Goal: Task Accomplishment & Management: Use online tool/utility

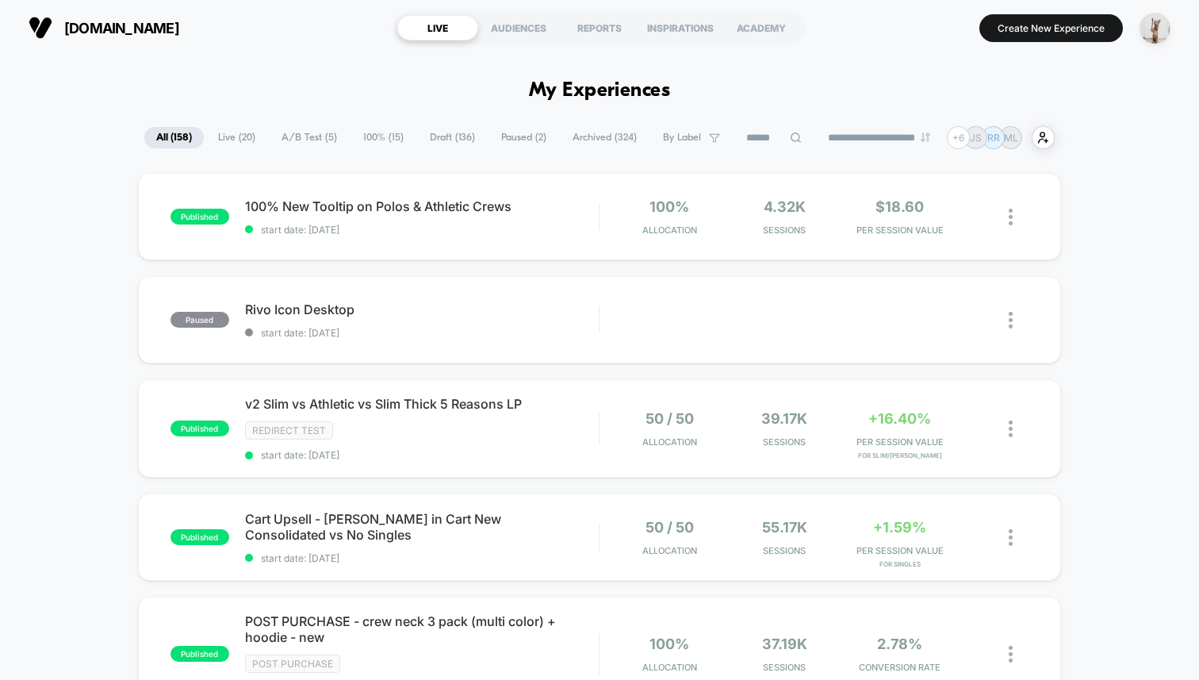
scroll to position [3, 0]
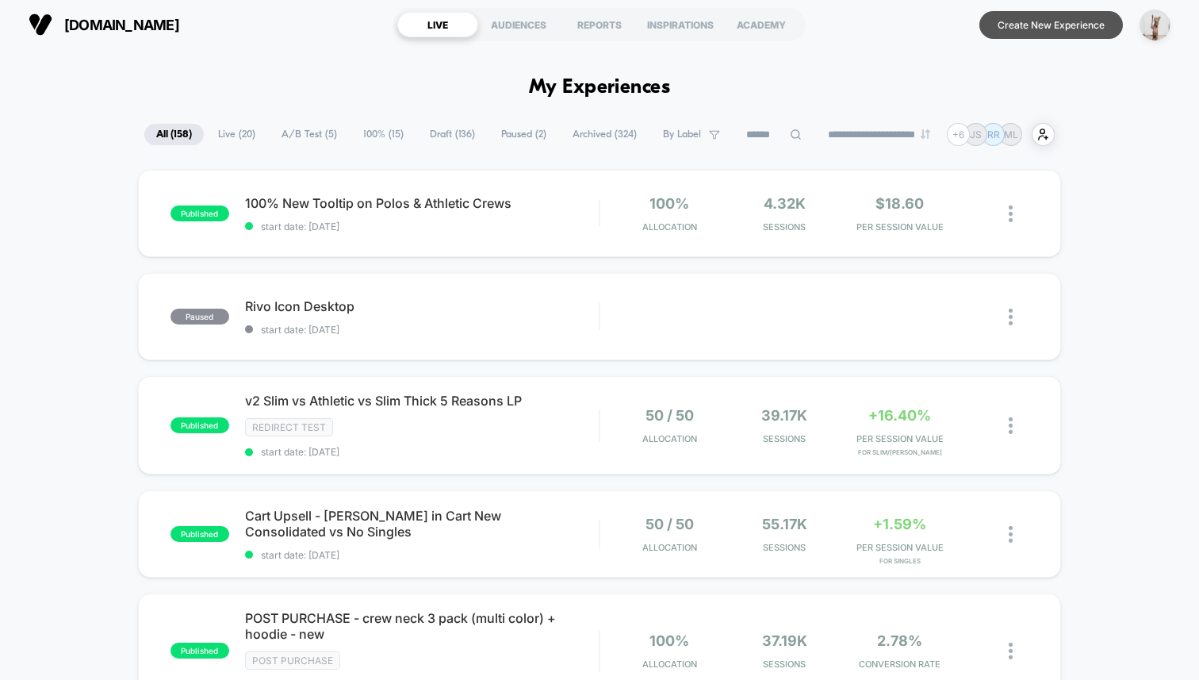
click at [1042, 22] on button "Create New Experience" at bounding box center [1051, 25] width 144 height 28
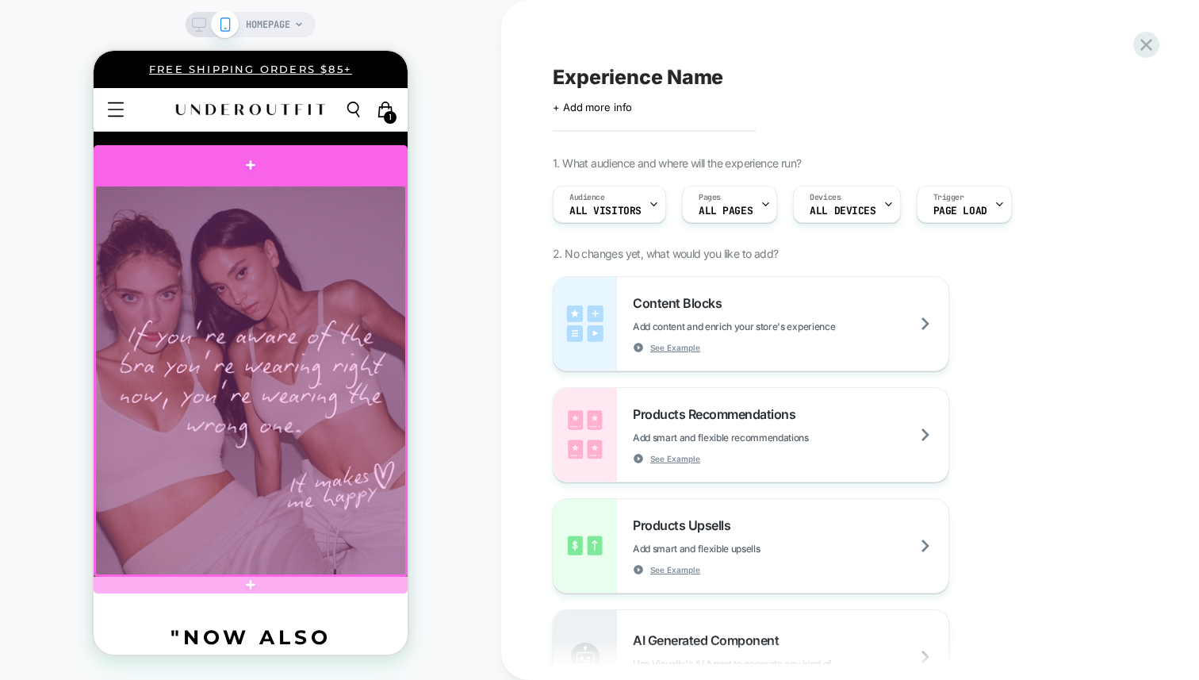
click at [285, 166] on div at bounding box center [251, 165] width 314 height 40
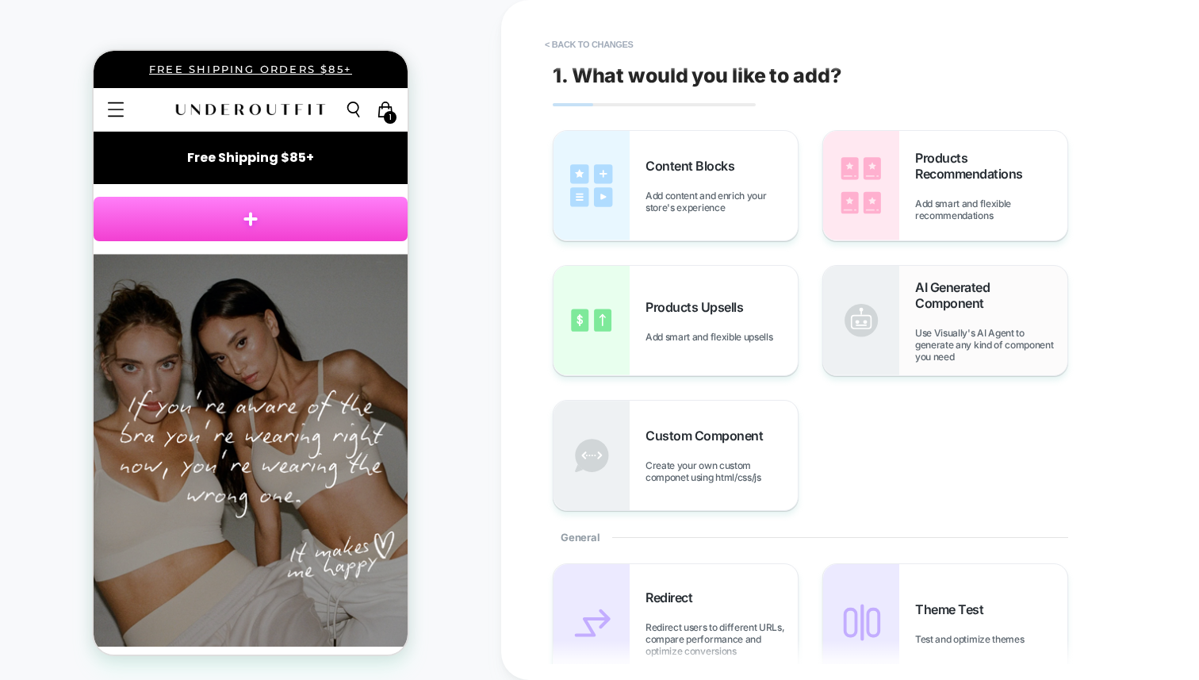
click at [965, 317] on div "AI Generated Component Use Visually's AI Agent to generate any kind of componen…" at bounding box center [991, 320] width 152 height 83
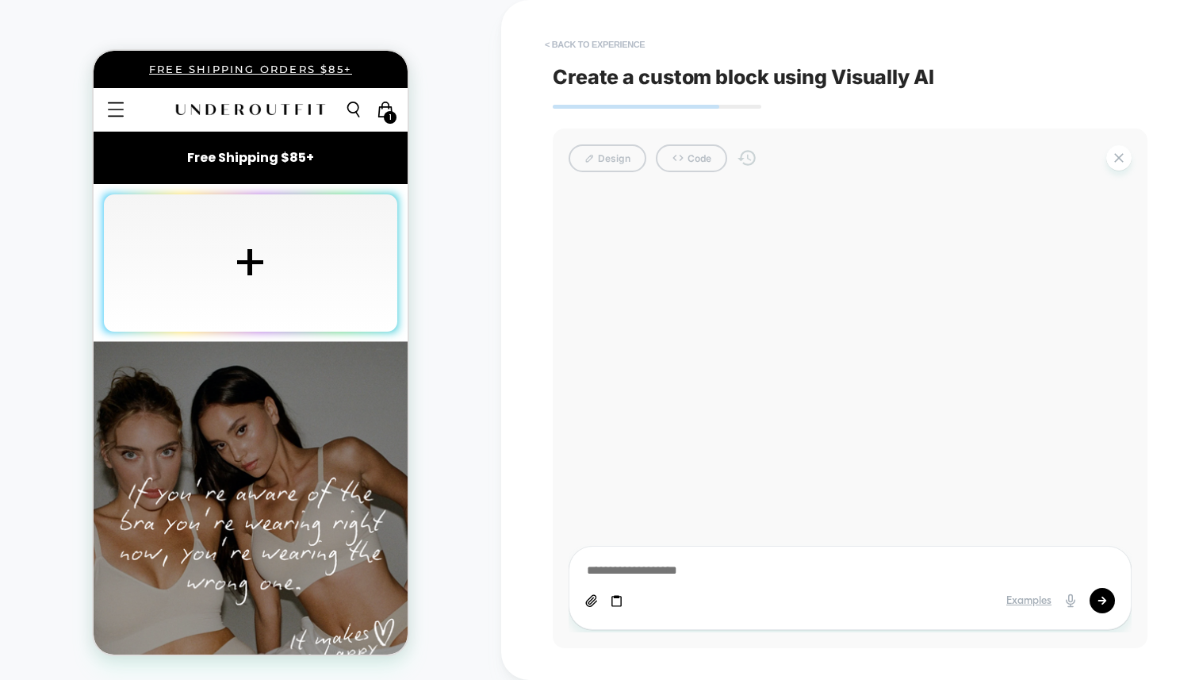
click at [575, 45] on button "< Back to experience" at bounding box center [595, 44] width 116 height 25
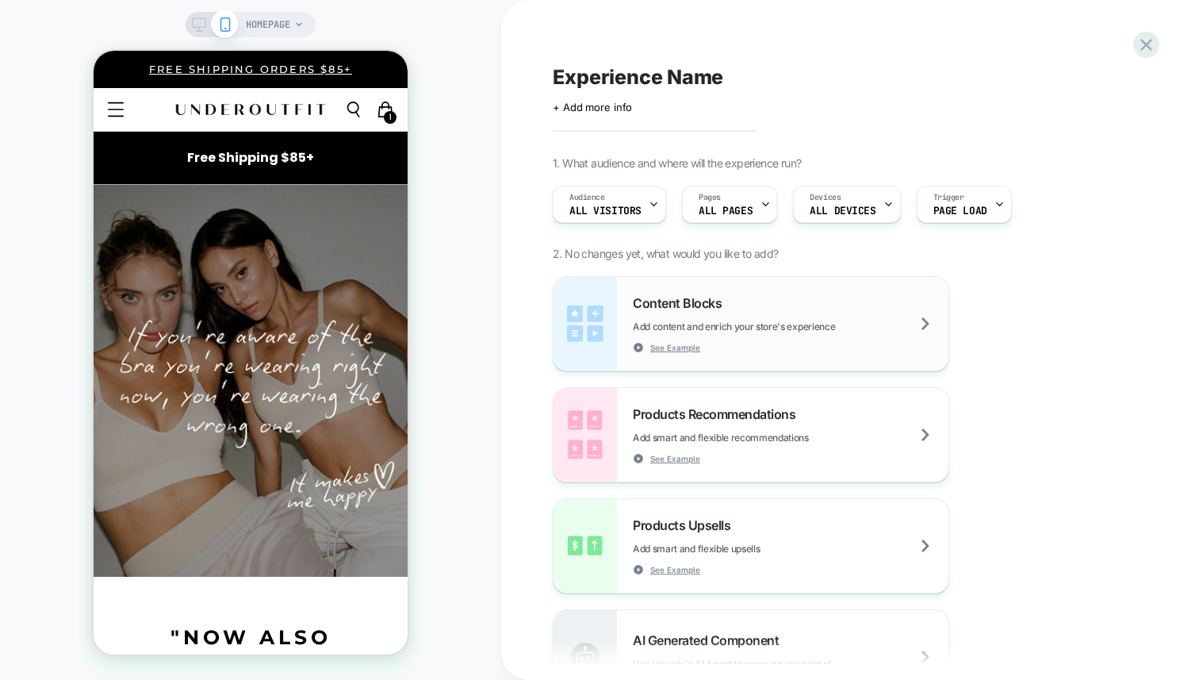
click at [698, 305] on span "Content Blocks" at bounding box center [681, 303] width 97 height 16
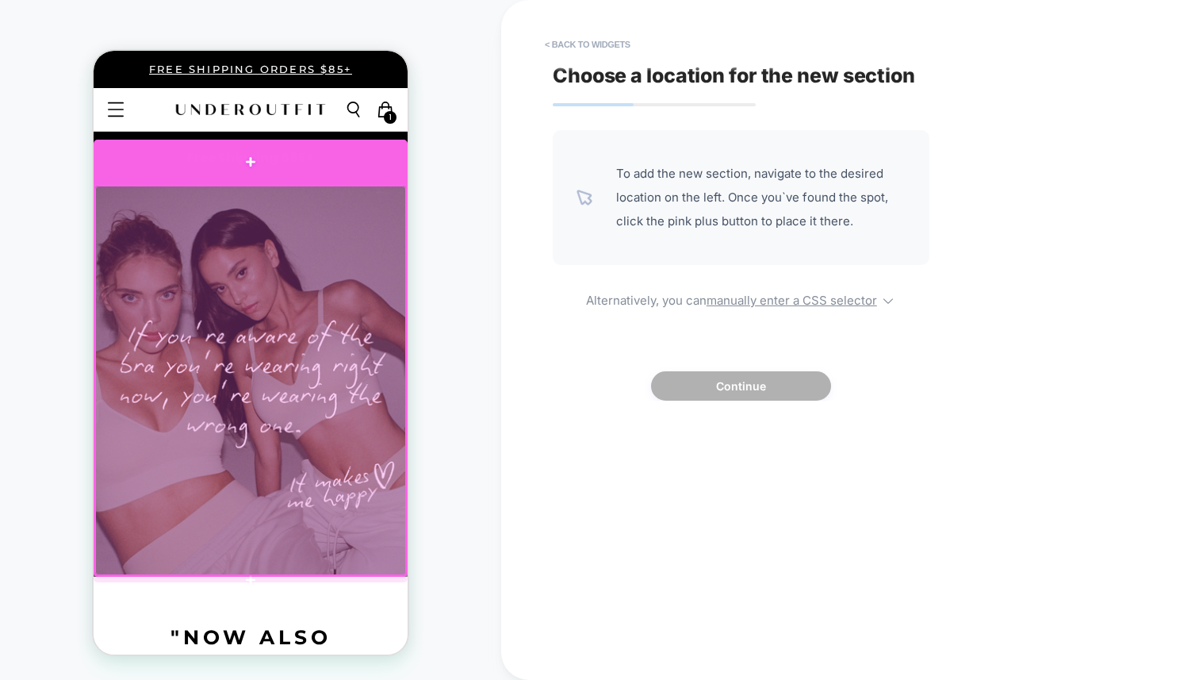
click at [289, 167] on div at bounding box center [251, 162] width 314 height 44
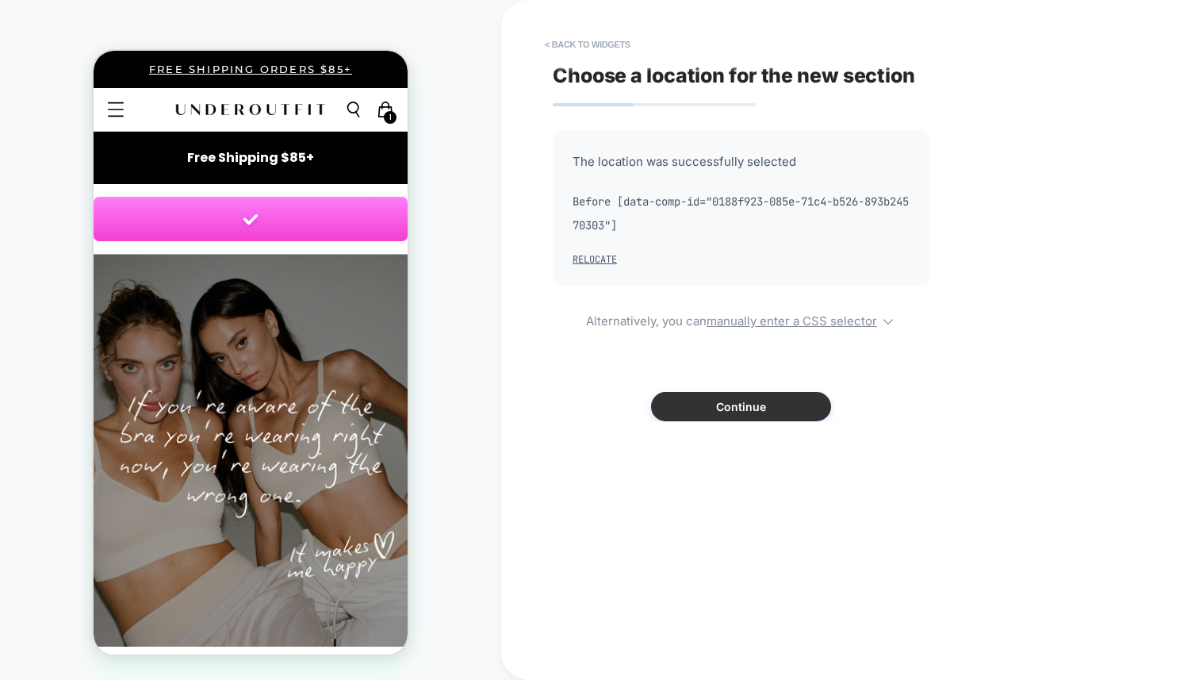
click at [779, 409] on button "Continue" at bounding box center [741, 406] width 180 height 29
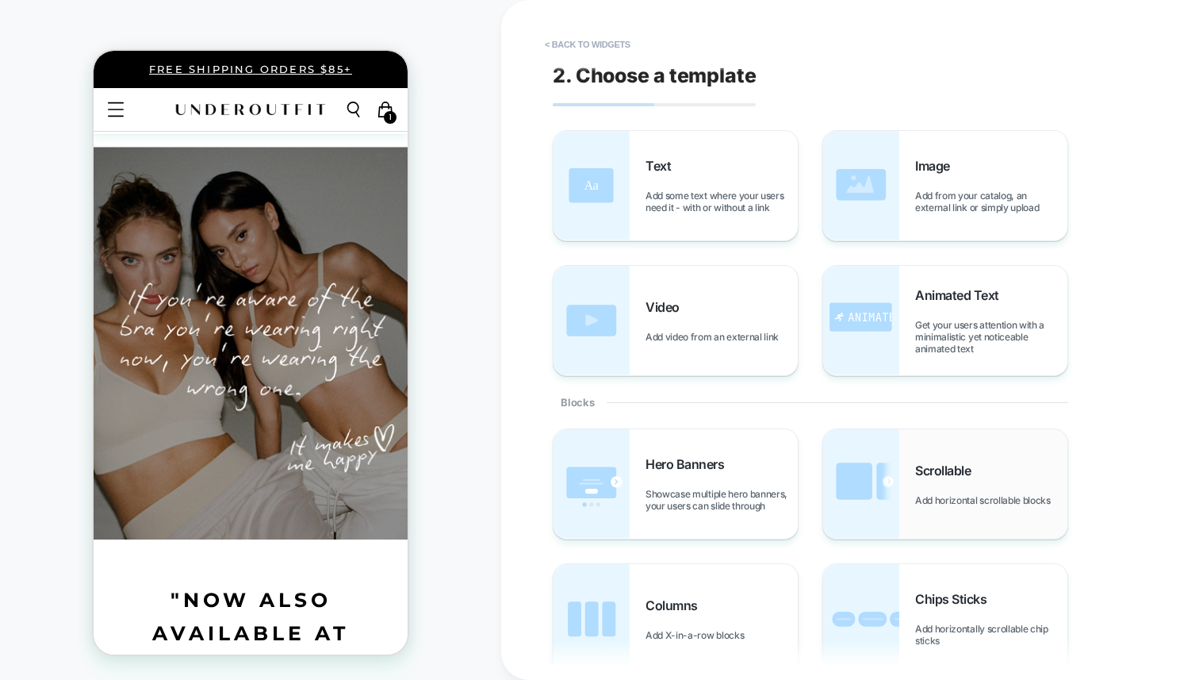
scroll to position [243, 0]
click at [964, 466] on span "Scrollable" at bounding box center [946, 470] width 63 height 16
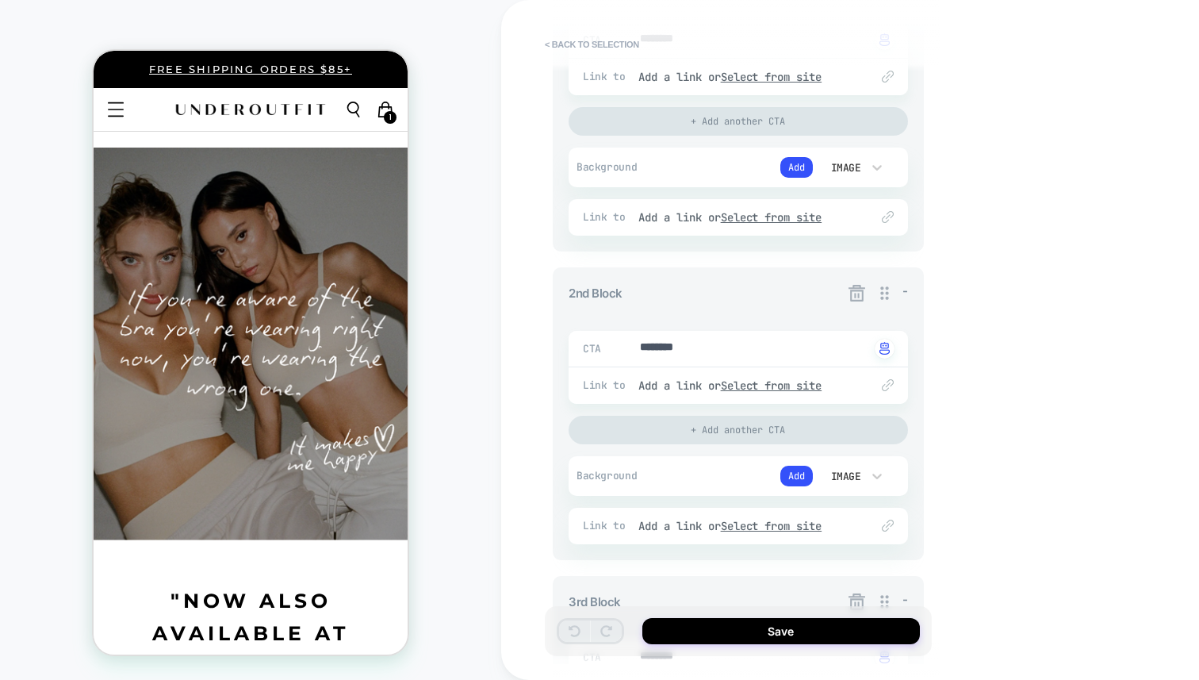
scroll to position [391, 0]
click at [857, 285] on icon at bounding box center [856, 289] width 17 height 17
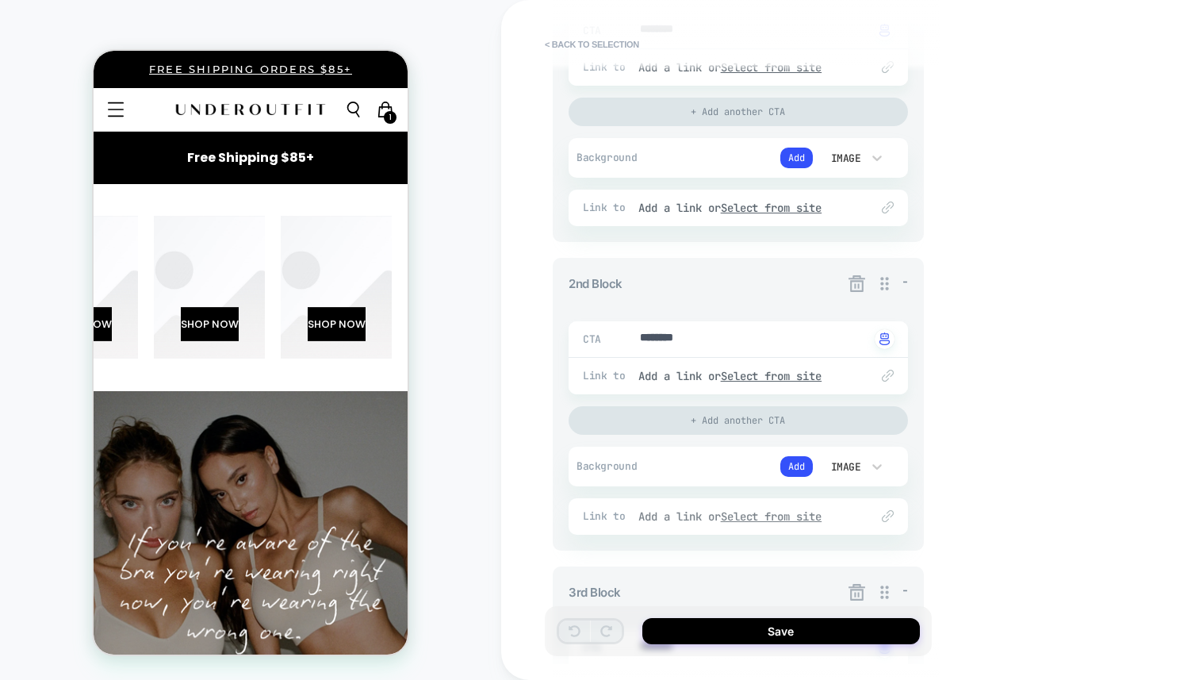
scroll to position [510, 0]
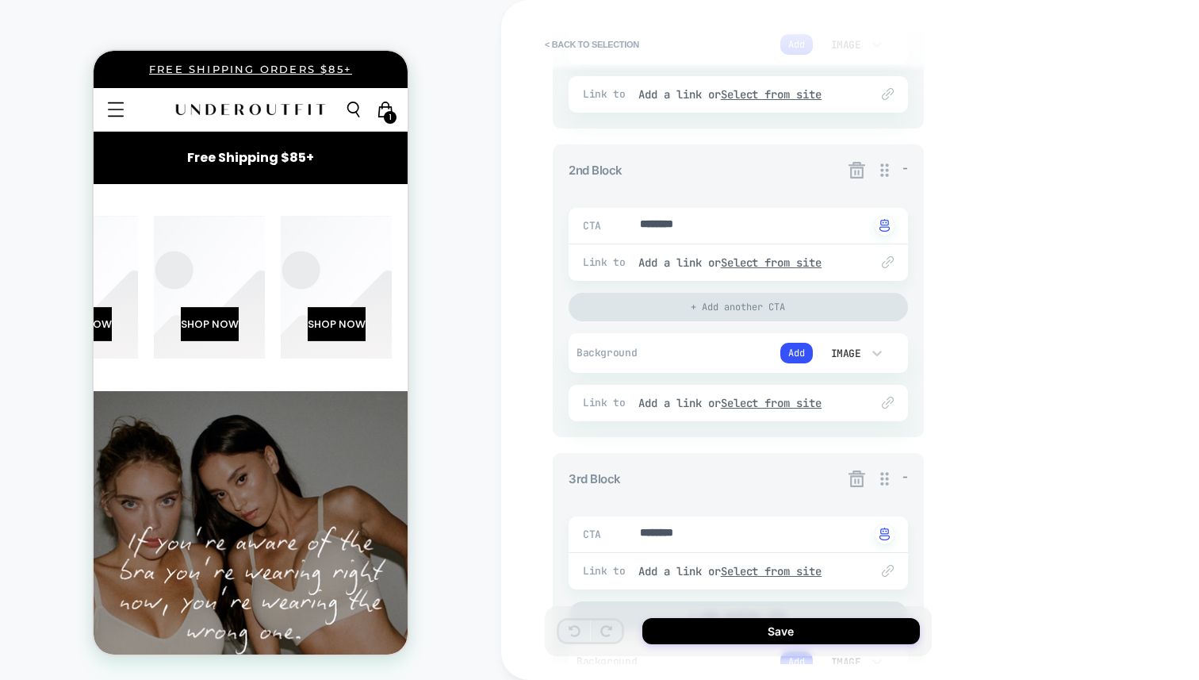
click at [853, 473] on icon at bounding box center [857, 479] width 20 height 20
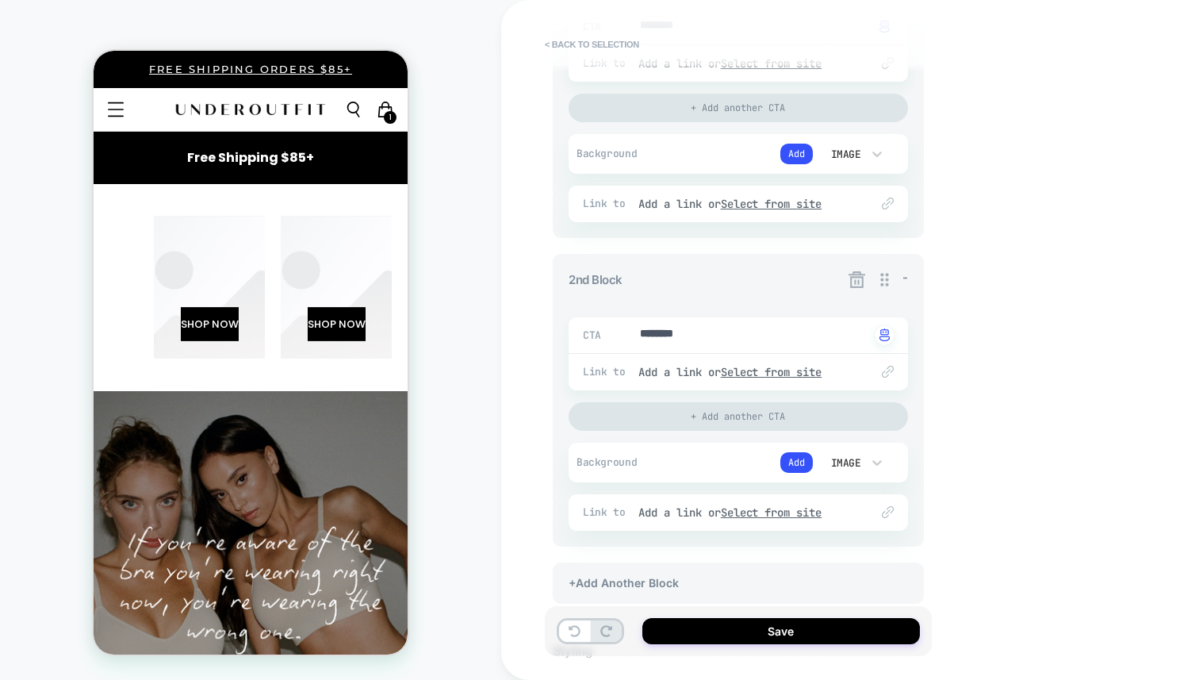
click at [620, 580] on div "+Add Another Block" at bounding box center [738, 582] width 371 height 41
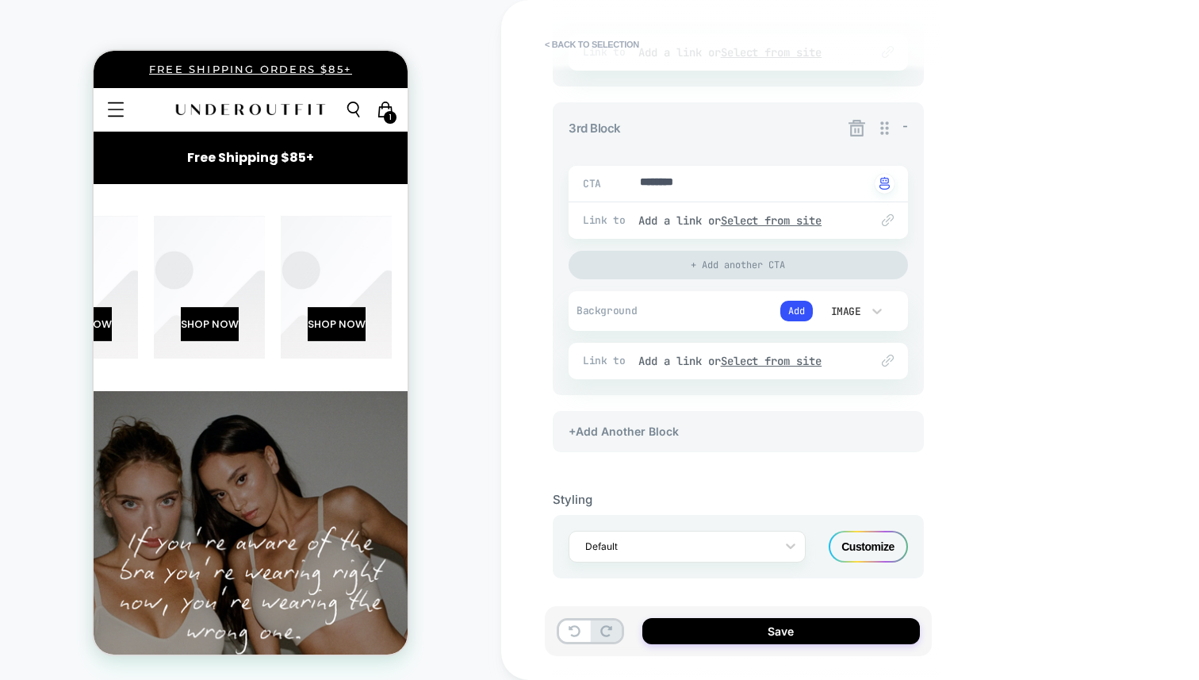
scroll to position [0, -142]
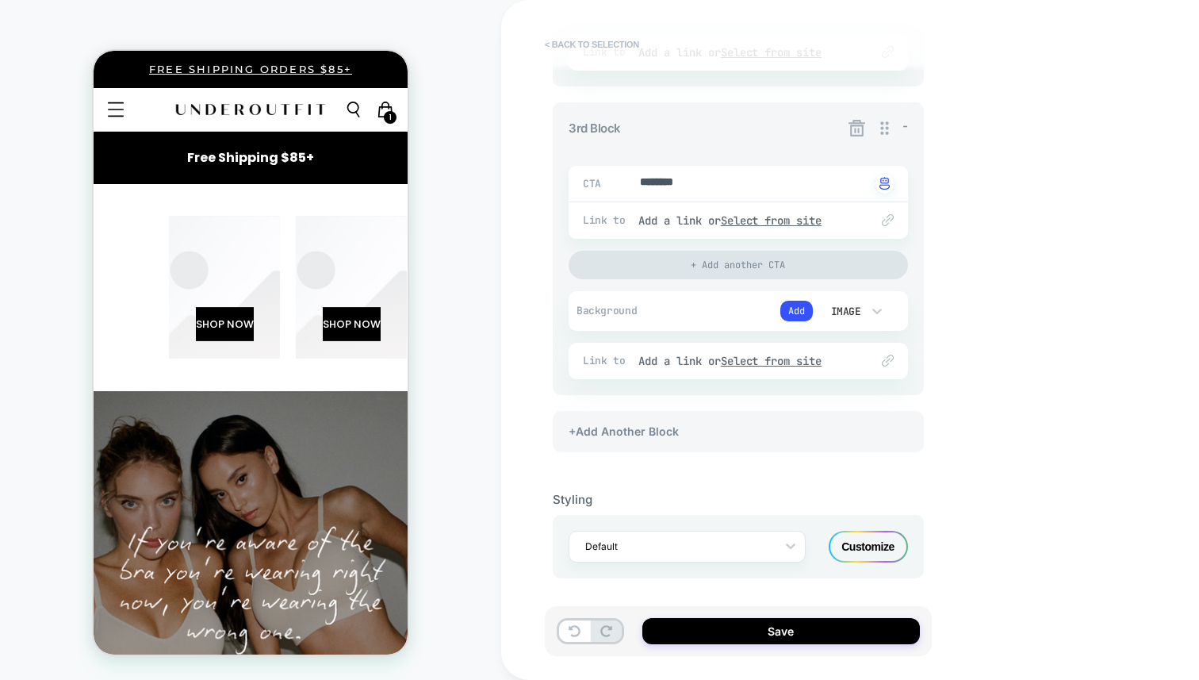
click at [607, 48] on button "< Back to selection" at bounding box center [592, 44] width 110 height 25
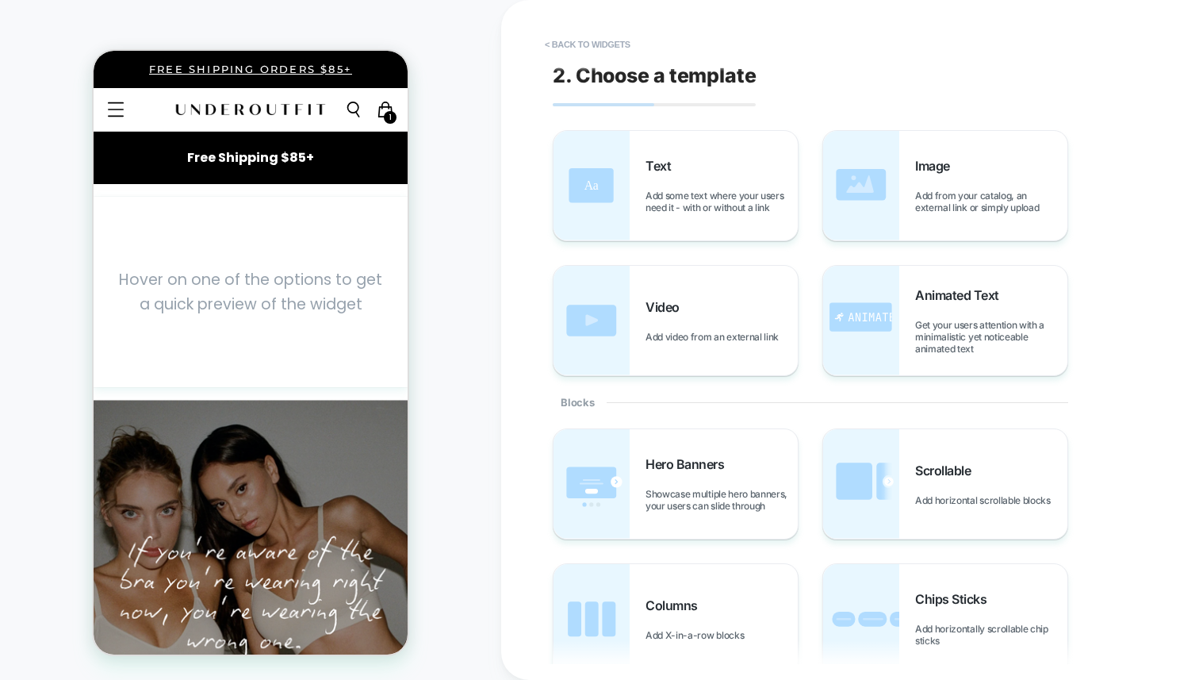
click at [607, 48] on button "< Back to widgets" at bounding box center [588, 44] width 102 height 25
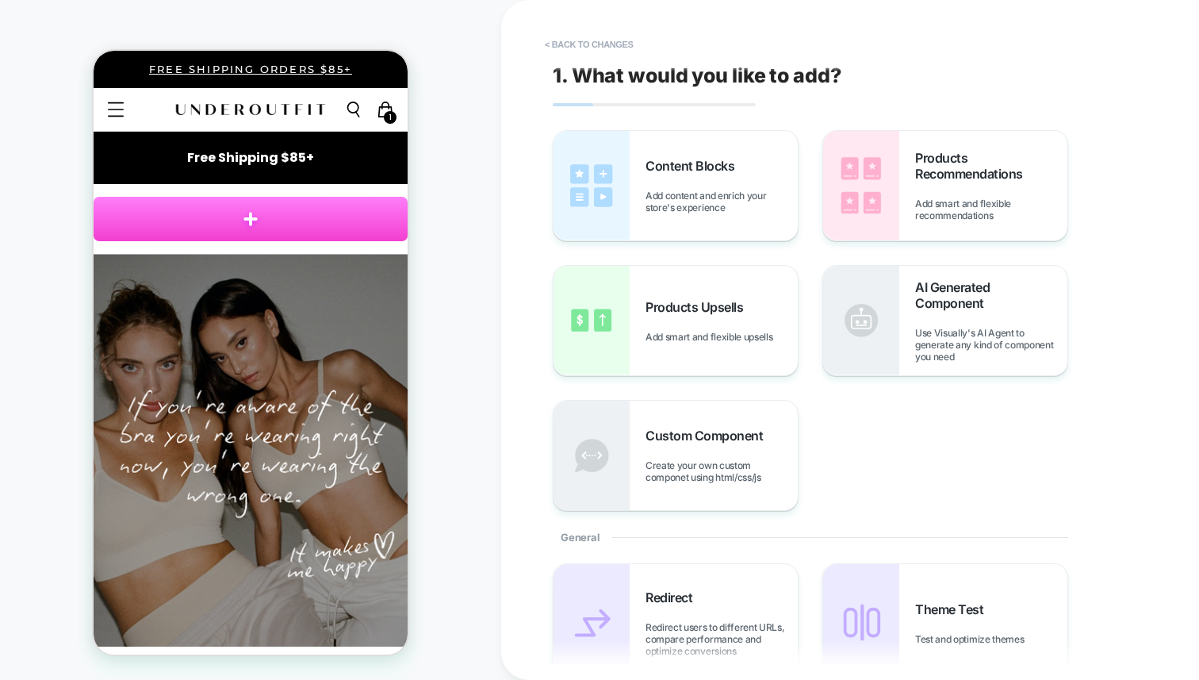
click at [607, 48] on button "< Back to changes" at bounding box center [589, 44] width 105 height 25
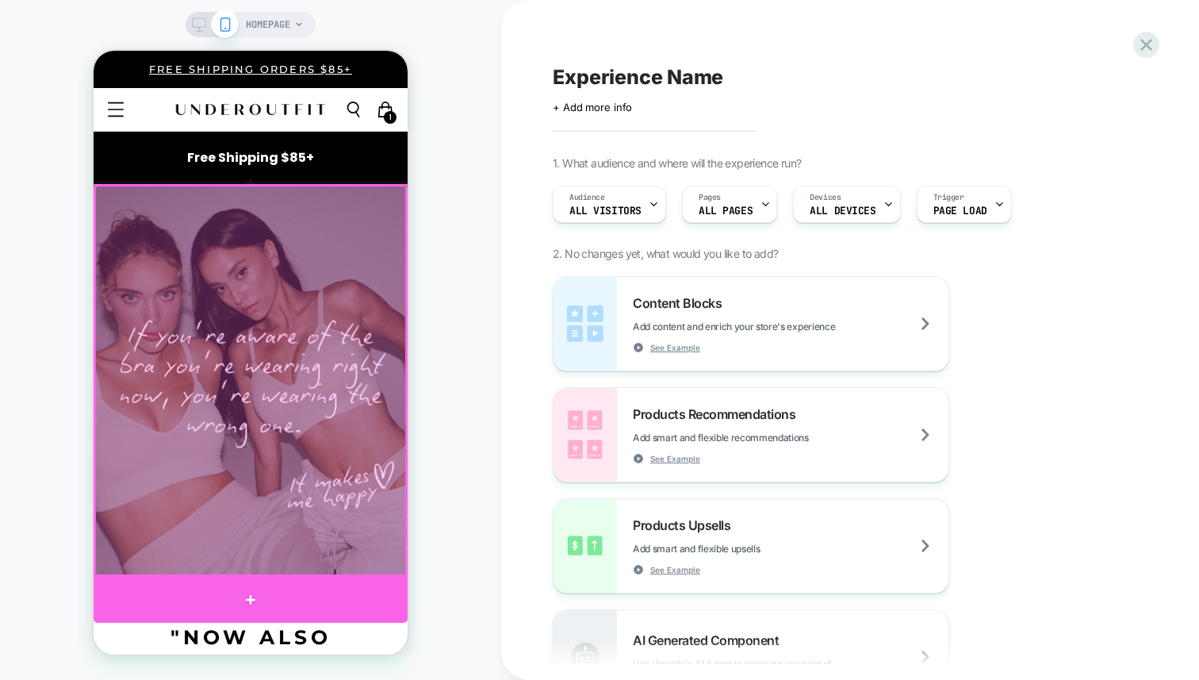
click at [324, 587] on div at bounding box center [251, 599] width 314 height 46
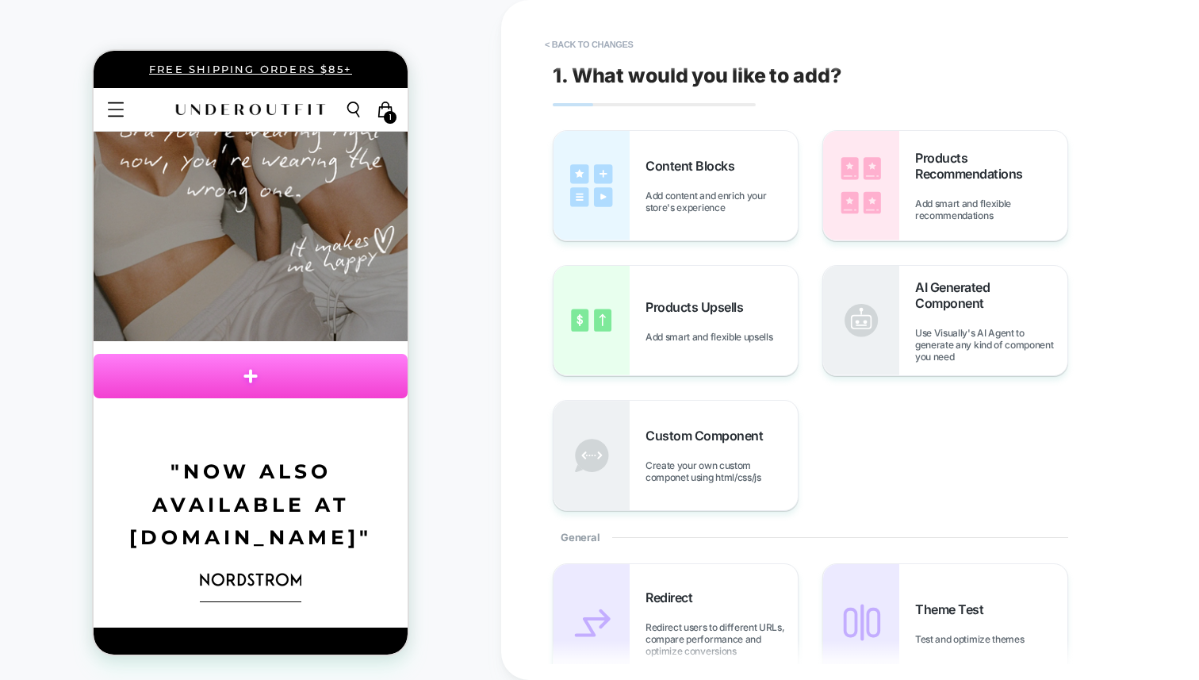
scroll to position [258, 0]
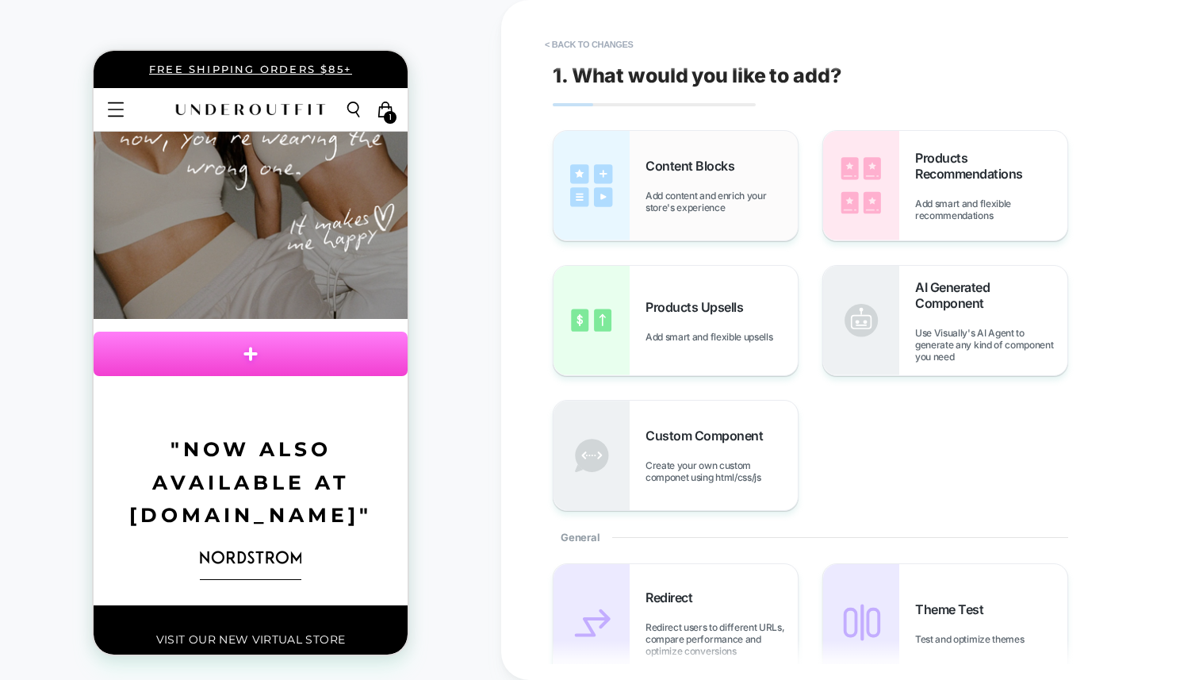
click at [622, 177] on img at bounding box center [591, 185] width 76 height 109
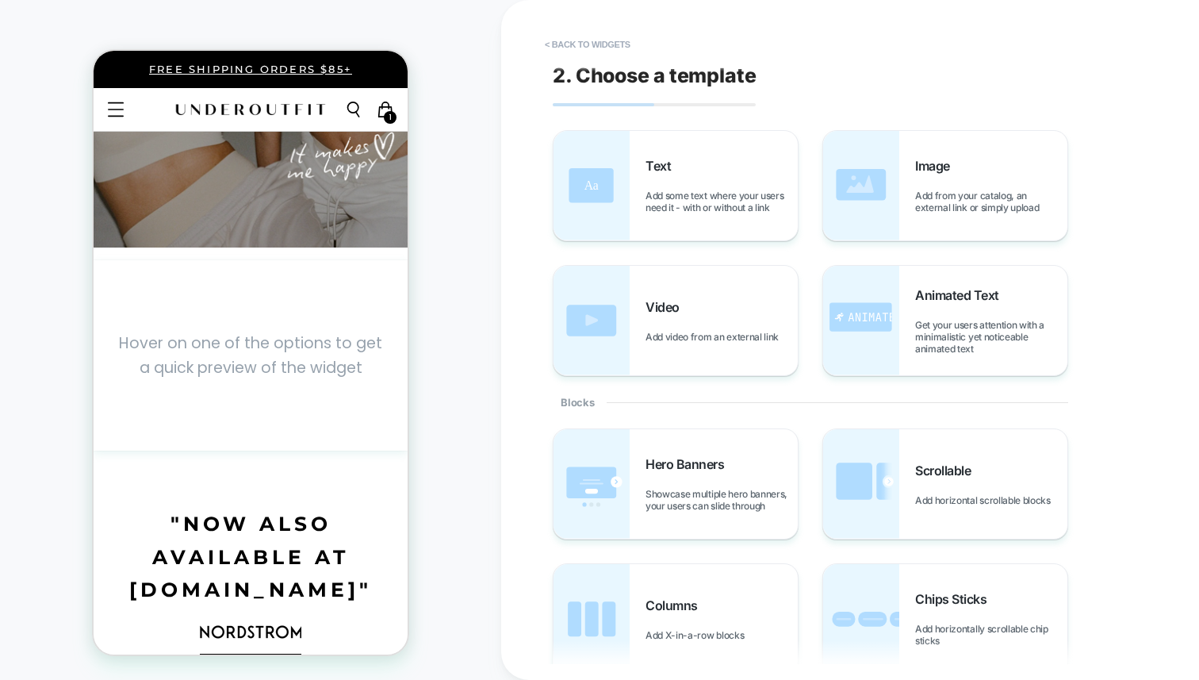
scroll to position [331, 0]
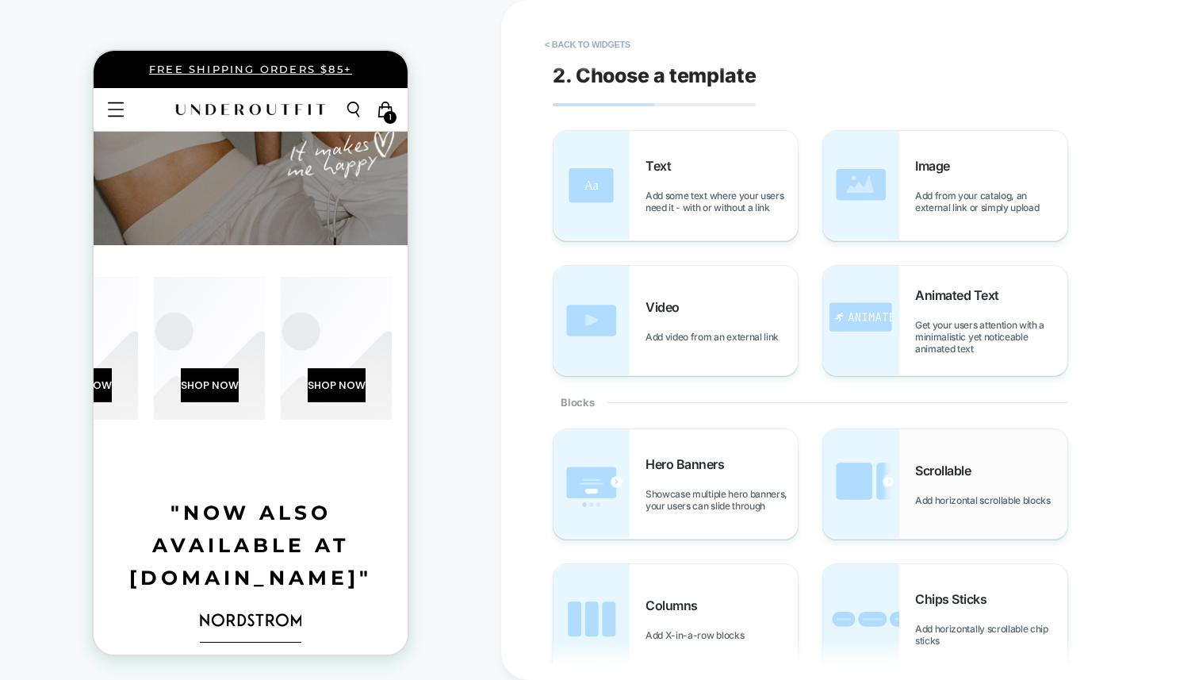
click at [963, 477] on div "Scrollable Add horizontal scrollable blocks" at bounding box center [991, 484] width 152 height 44
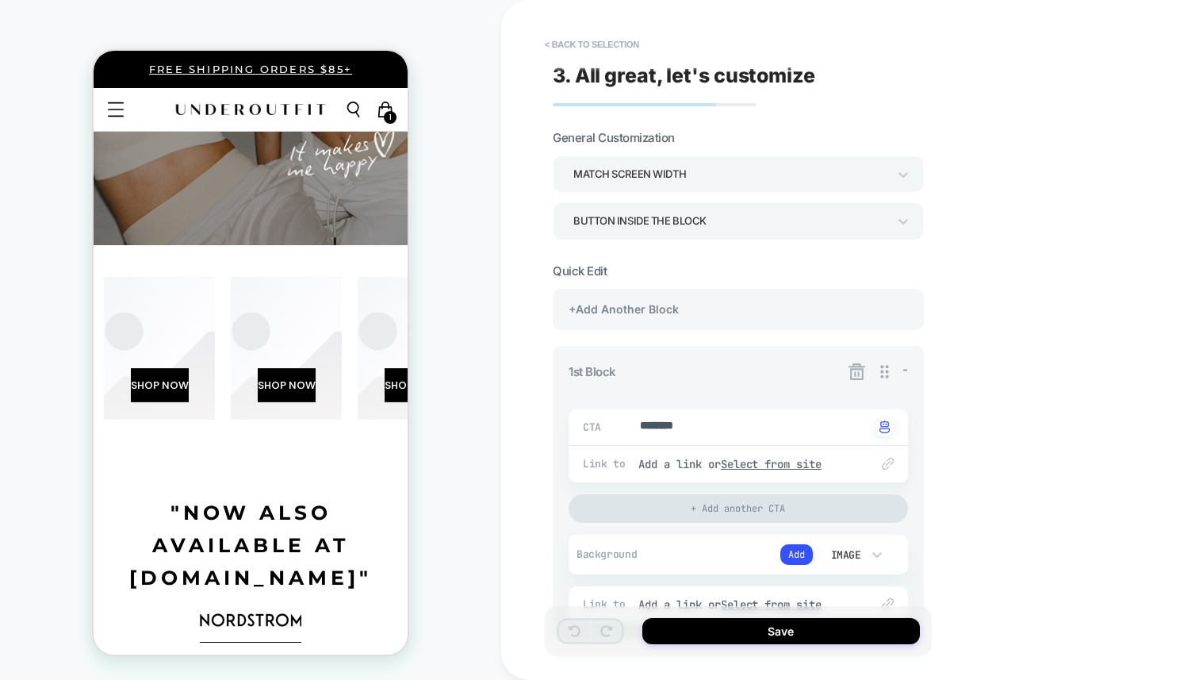
scroll to position [0, -269]
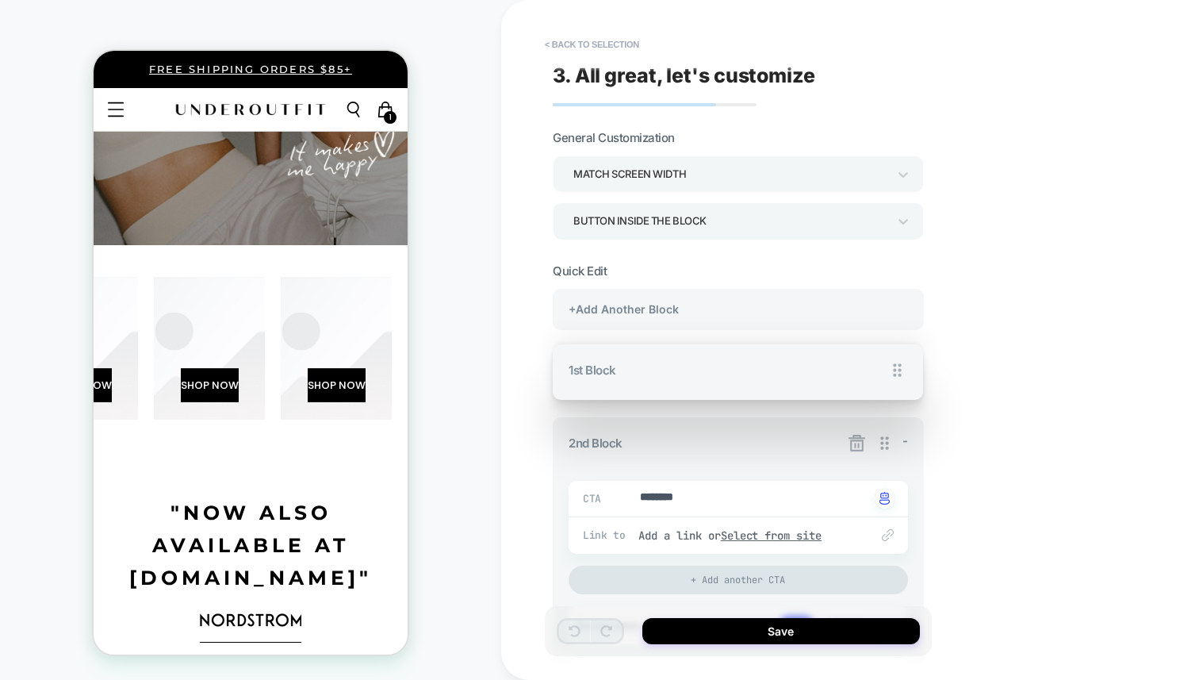
drag, startPoint x: 892, startPoint y: 371, endPoint x: 885, endPoint y: 391, distance: 21.1
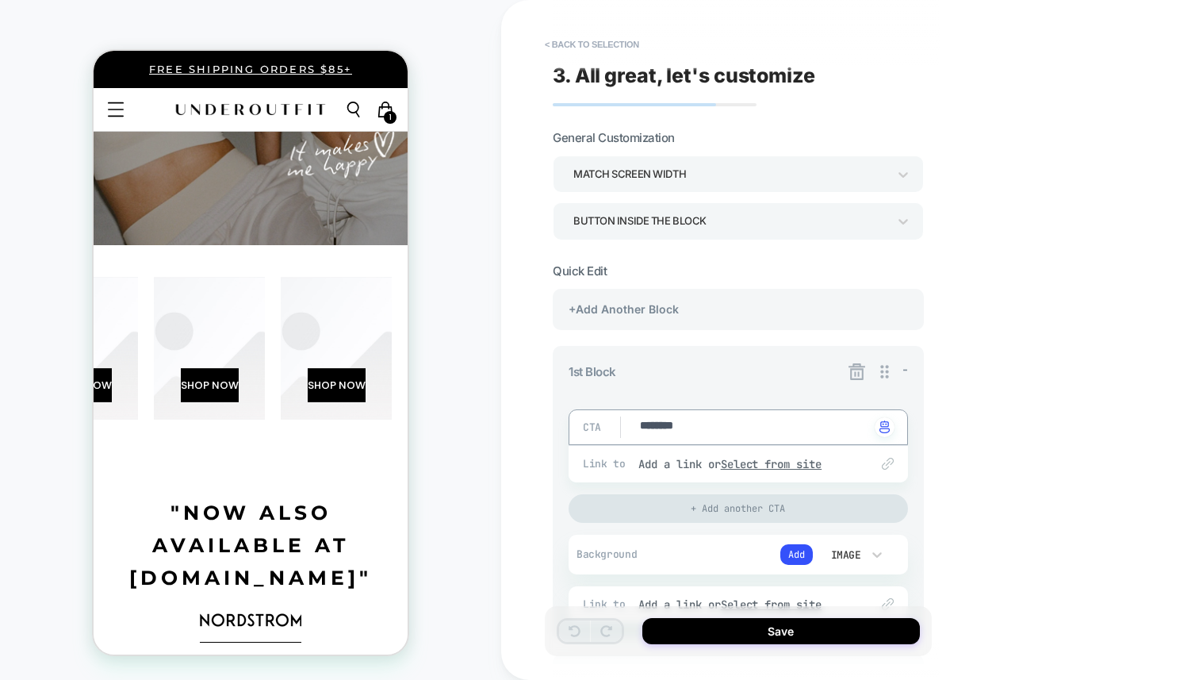
type textarea "*"
type textarea "*********"
type textarea "*"
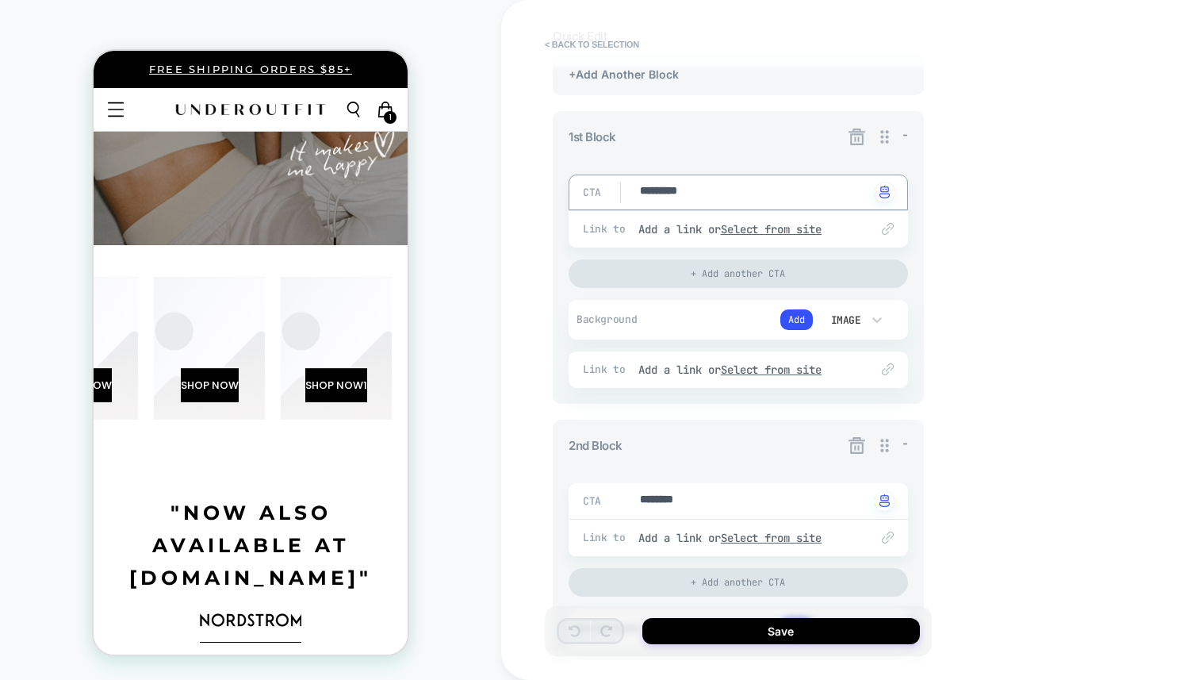
scroll to position [237, 0]
type textarea "*********"
click at [733, 481] on div "CTA ******** Click to change to alternative text" at bounding box center [738, 499] width 339 height 36
type textarea "*"
type textarea "*********"
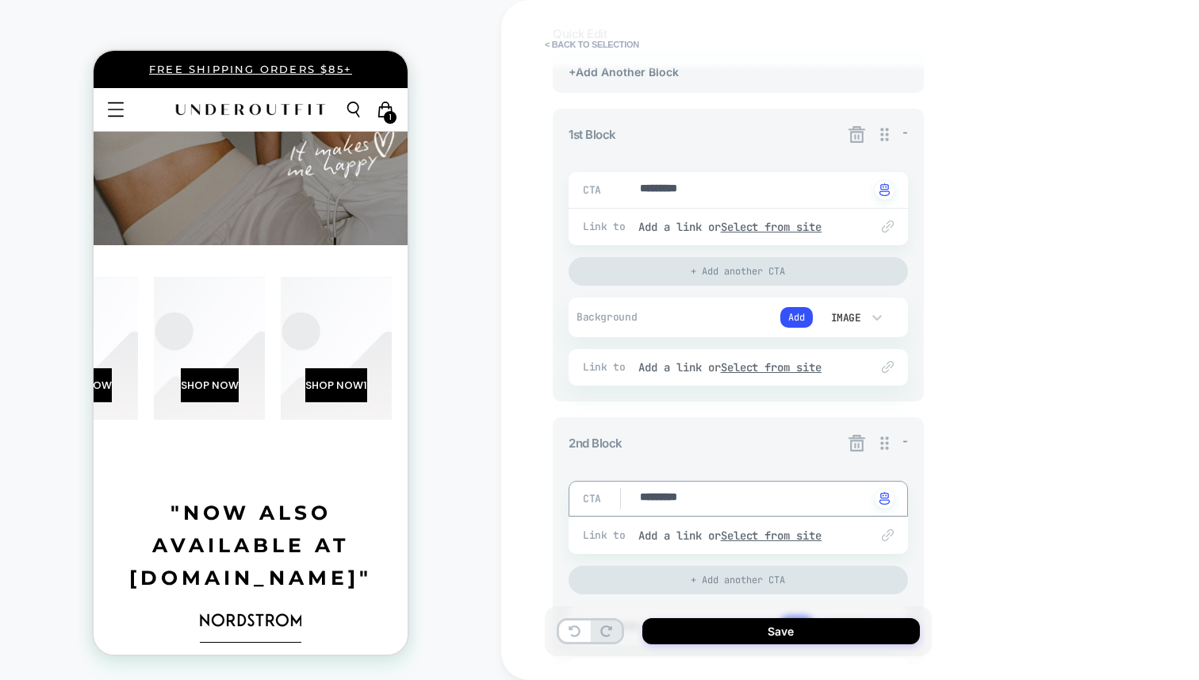
type textarea "*"
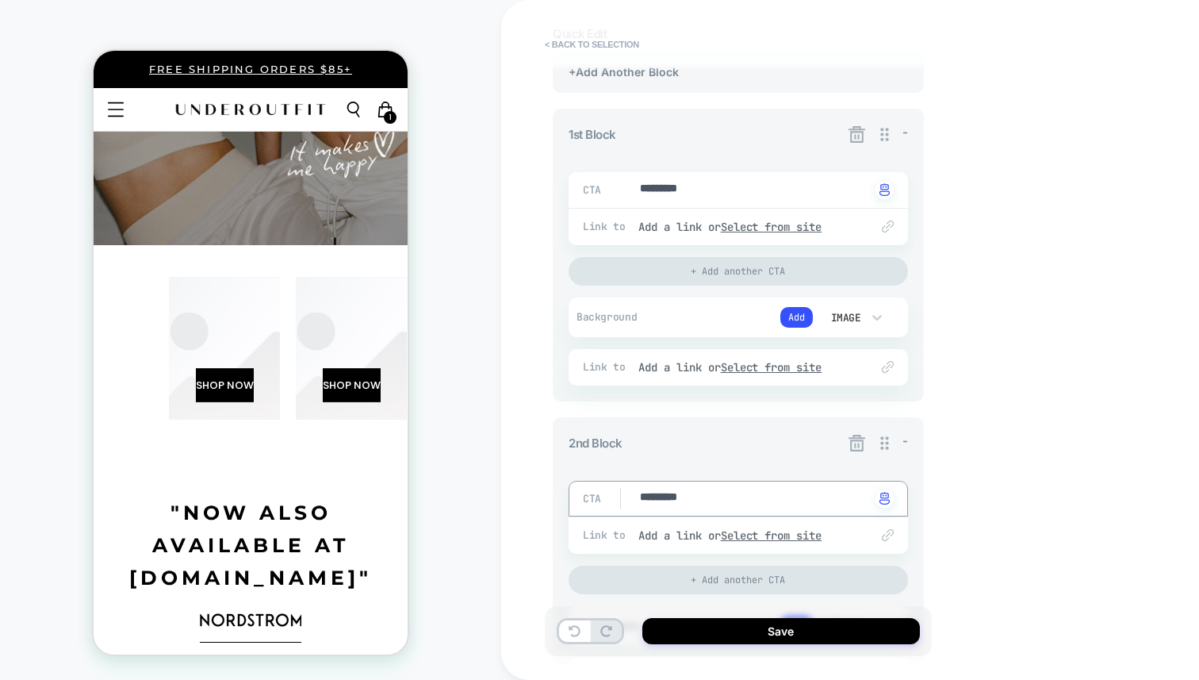
scroll to position [0, 0]
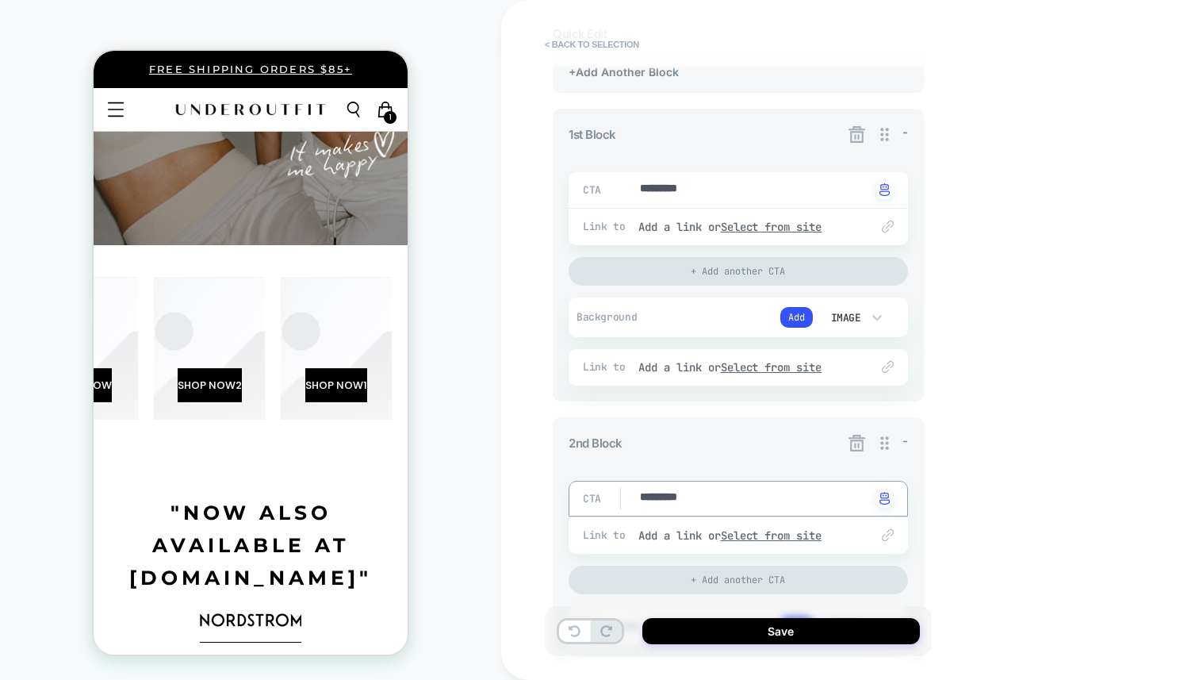
type textarea "*********"
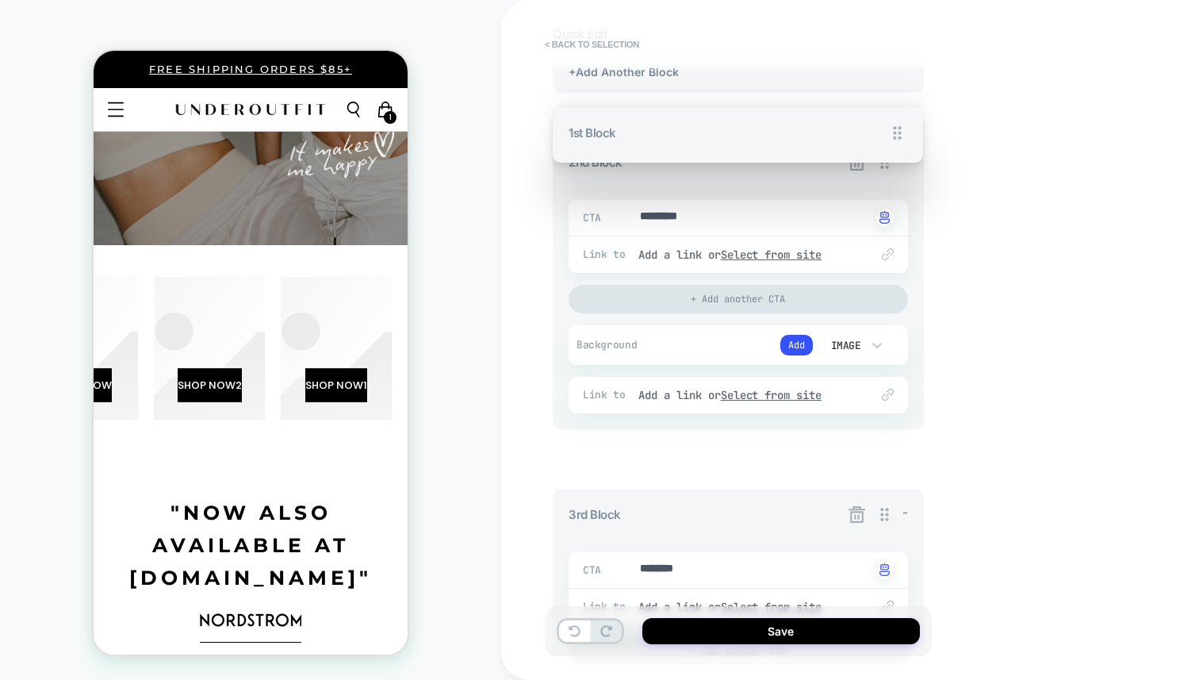
drag, startPoint x: 887, startPoint y: 133, endPoint x: 904, endPoint y: 465, distance: 332.7
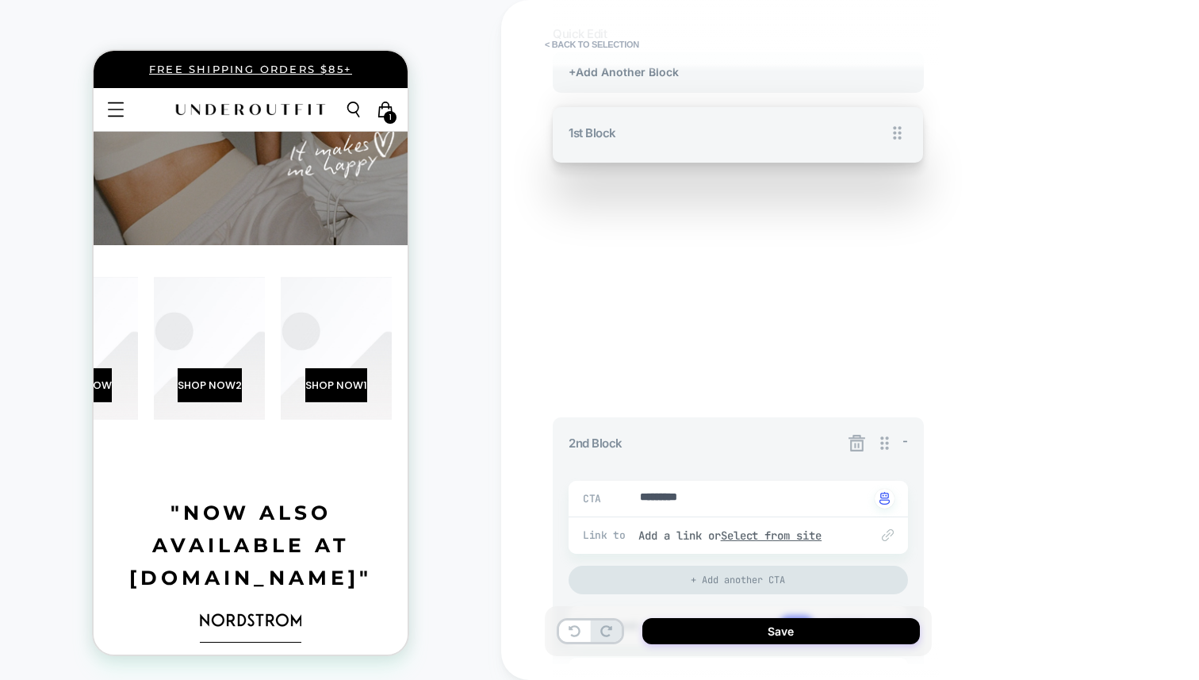
type textarea "*"
